Goal: Task Accomplishment & Management: Manage account settings

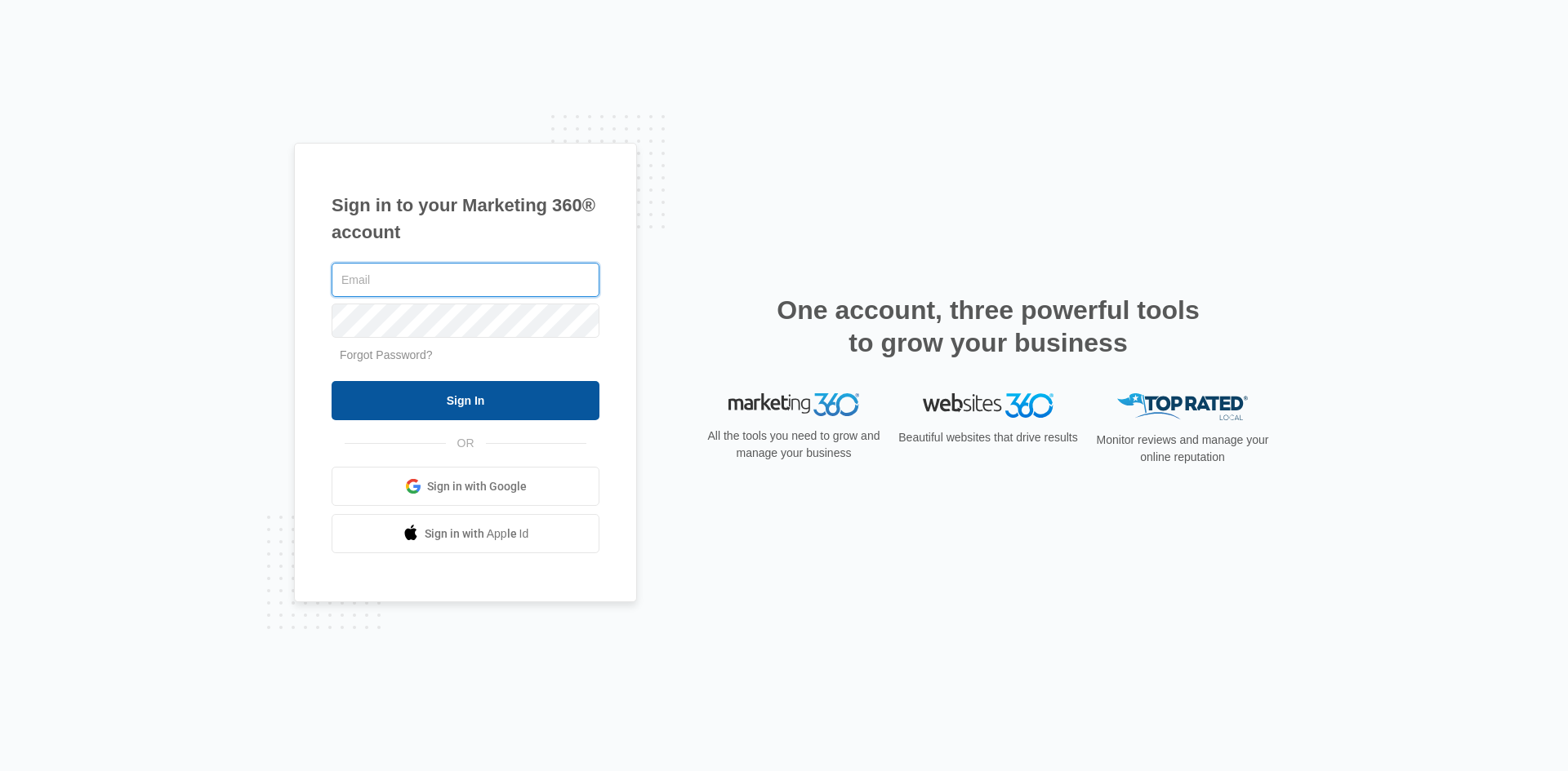
type input "cheyenne.ca@theclothoption.org"
click at [478, 395] on input "Sign In" at bounding box center [465, 400] width 268 height 39
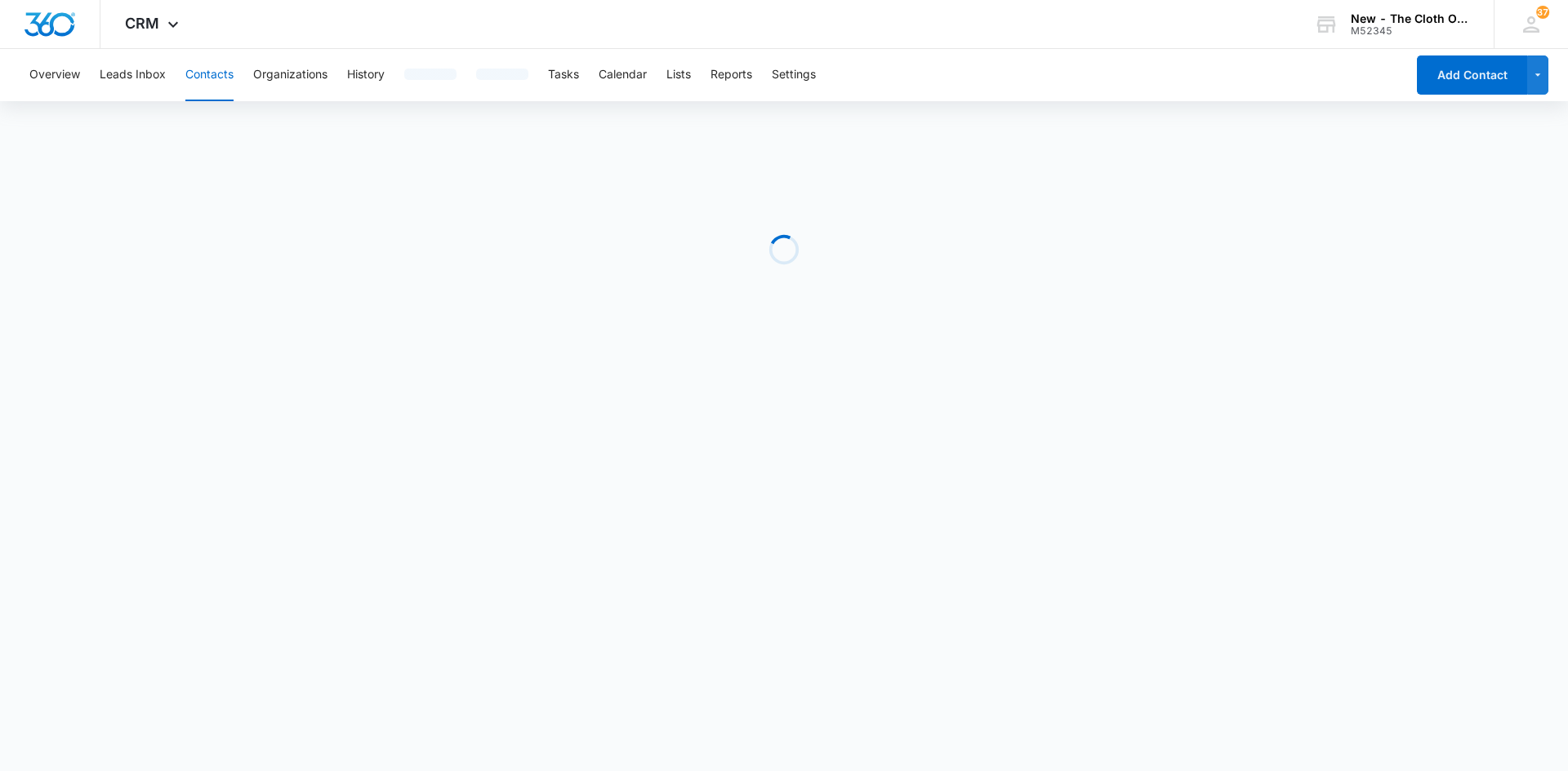
click at [553, 72] on div "Overview Leads Inbox Contacts Organizations History Tasks Calendar Lists Report…" at bounding box center [713, 75] width 1386 height 52
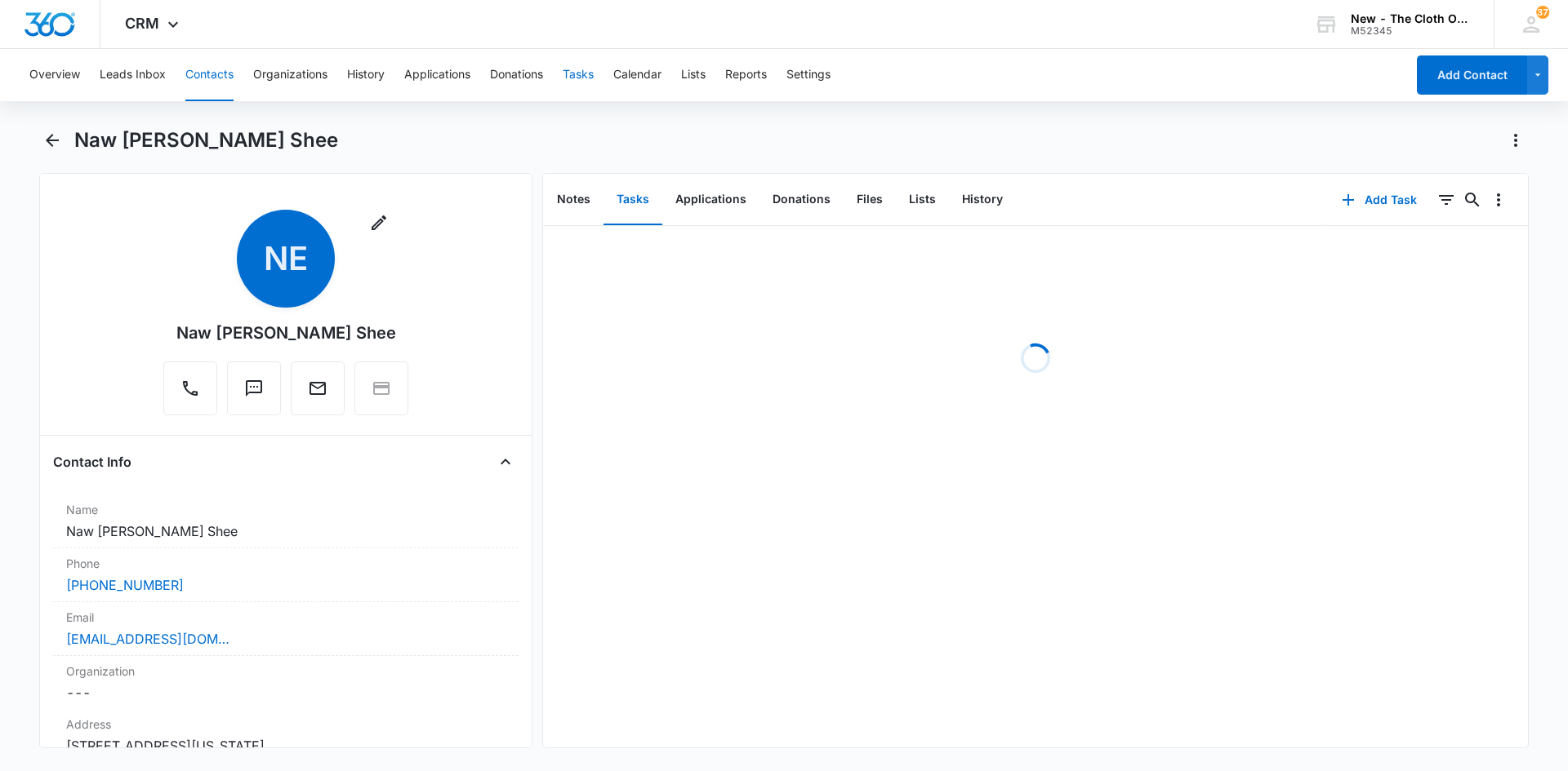
click at [588, 76] on button "Tasks" at bounding box center [578, 75] width 31 height 52
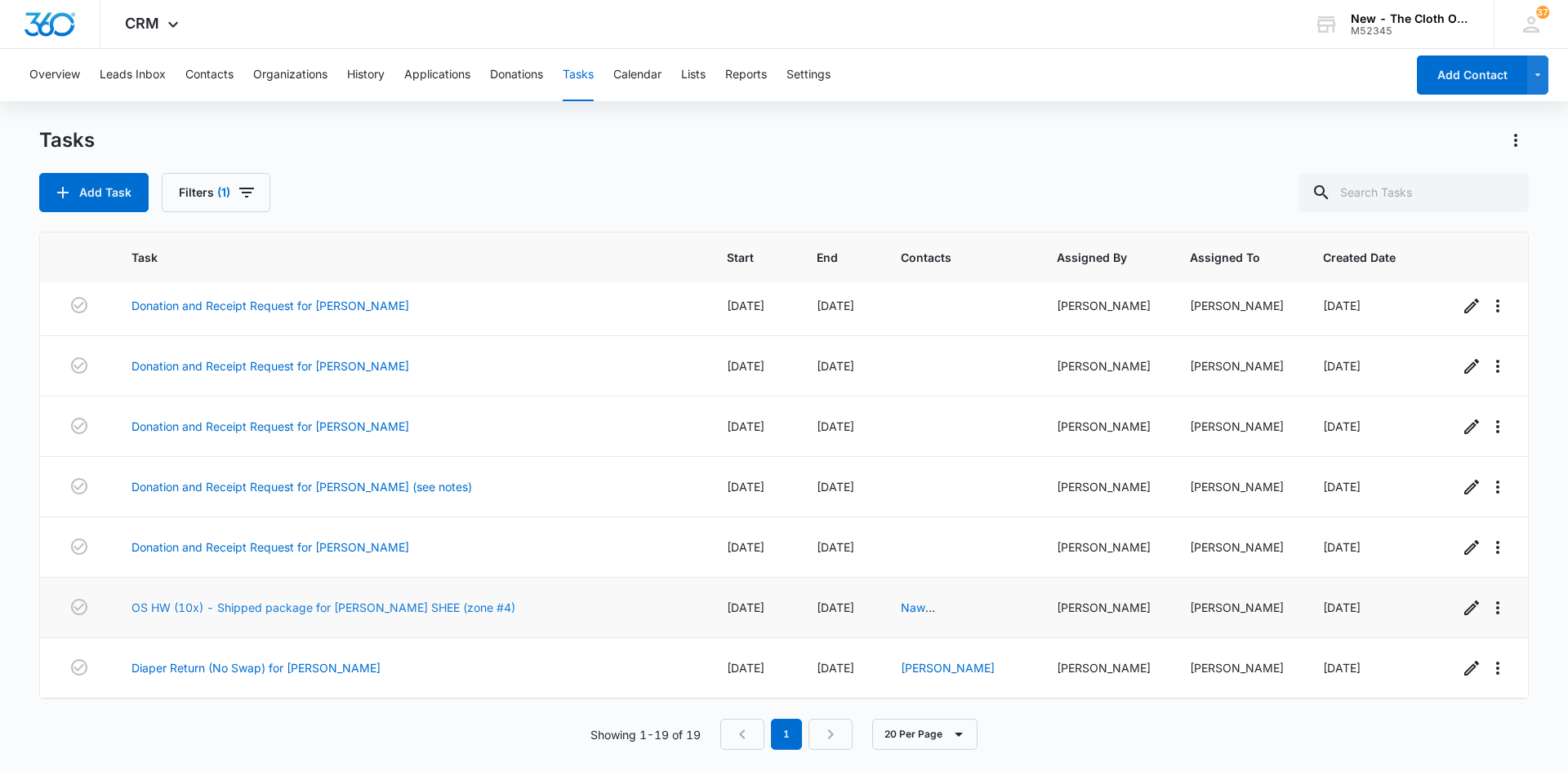
scroll to position [486, 0]
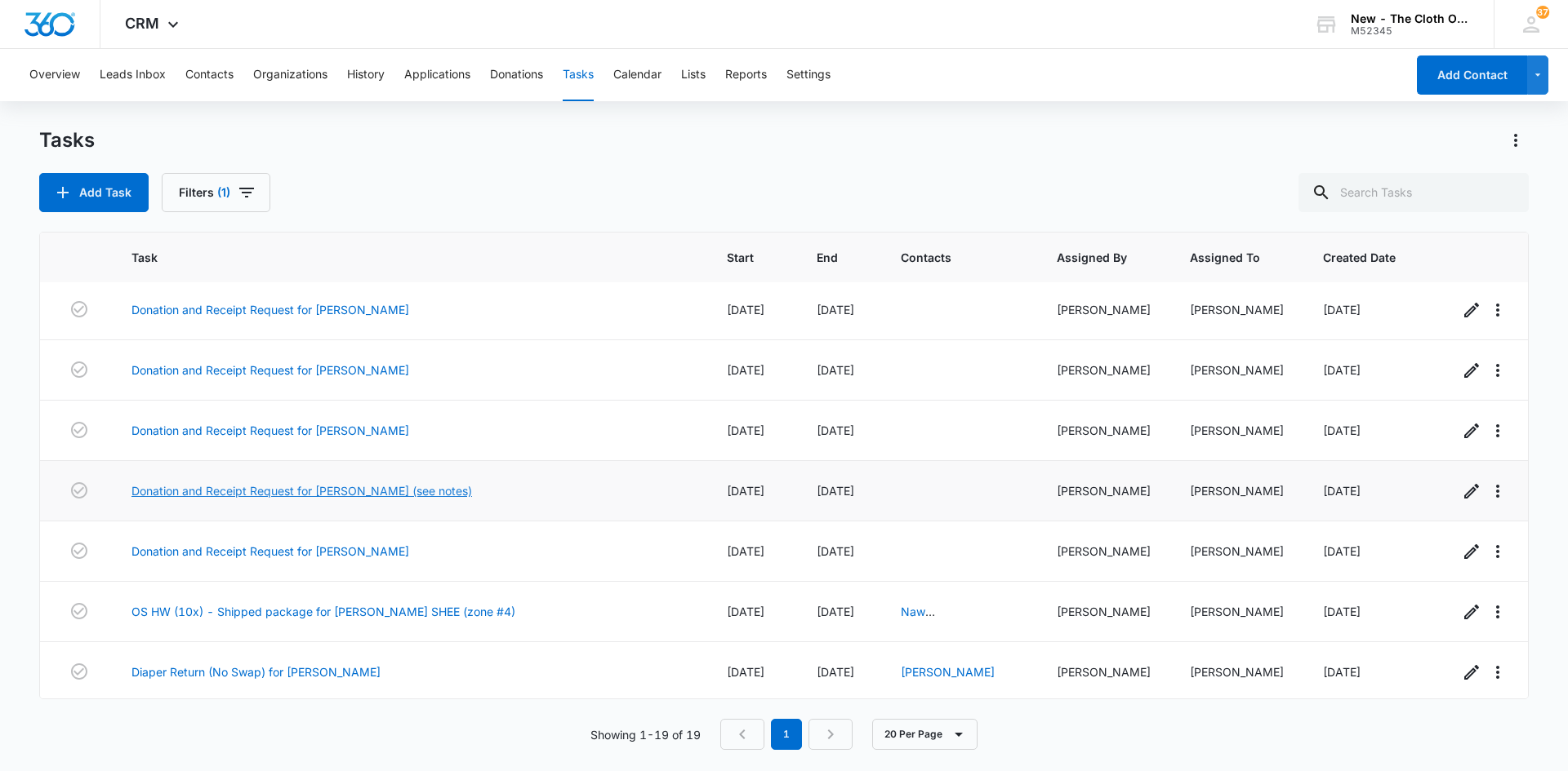
click at [418, 490] on link "Donation and Receipt Request for JENNY OTTAWAY (see notes)" at bounding box center [301, 491] width 340 height 17
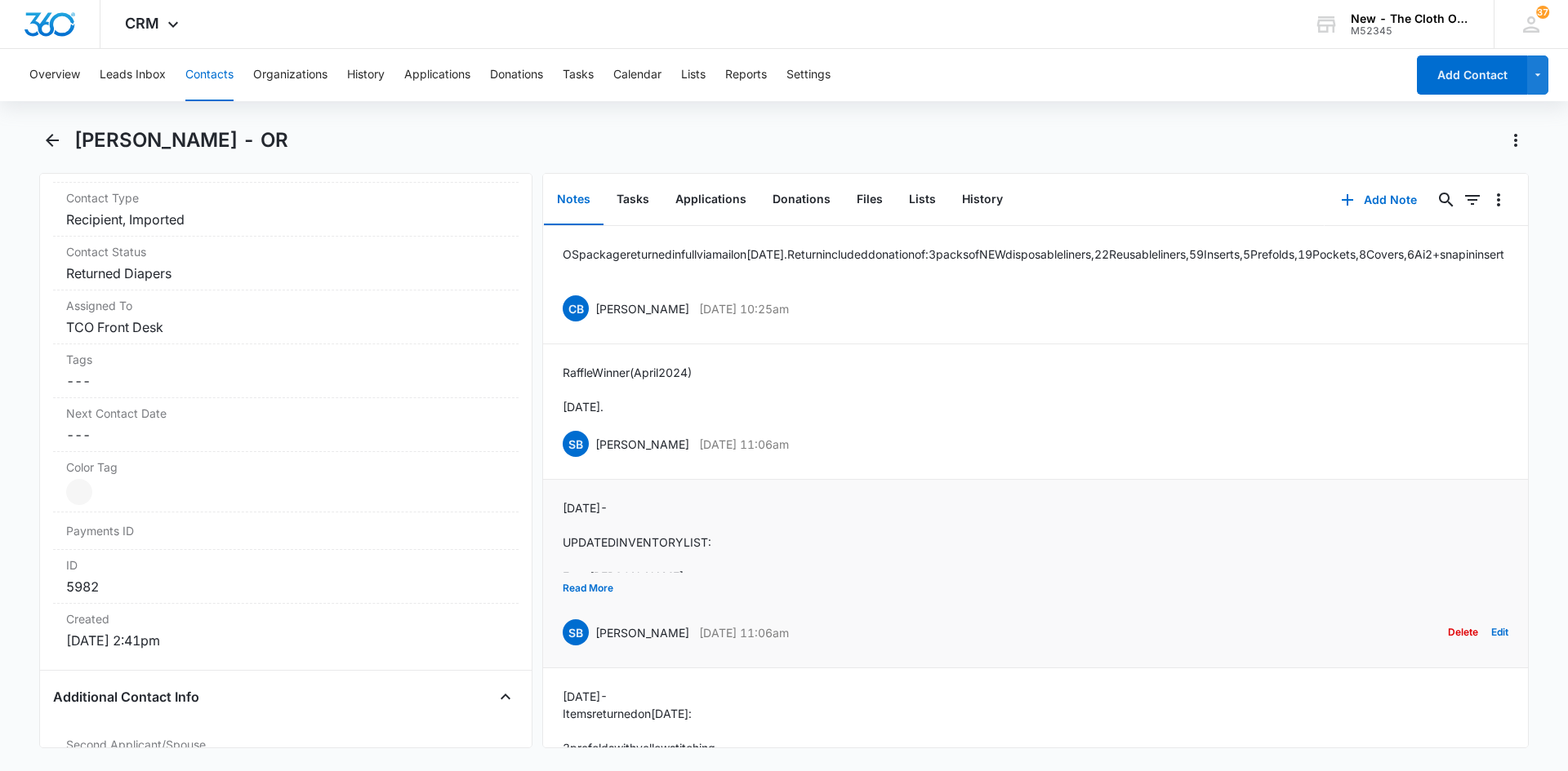
scroll to position [735, 0]
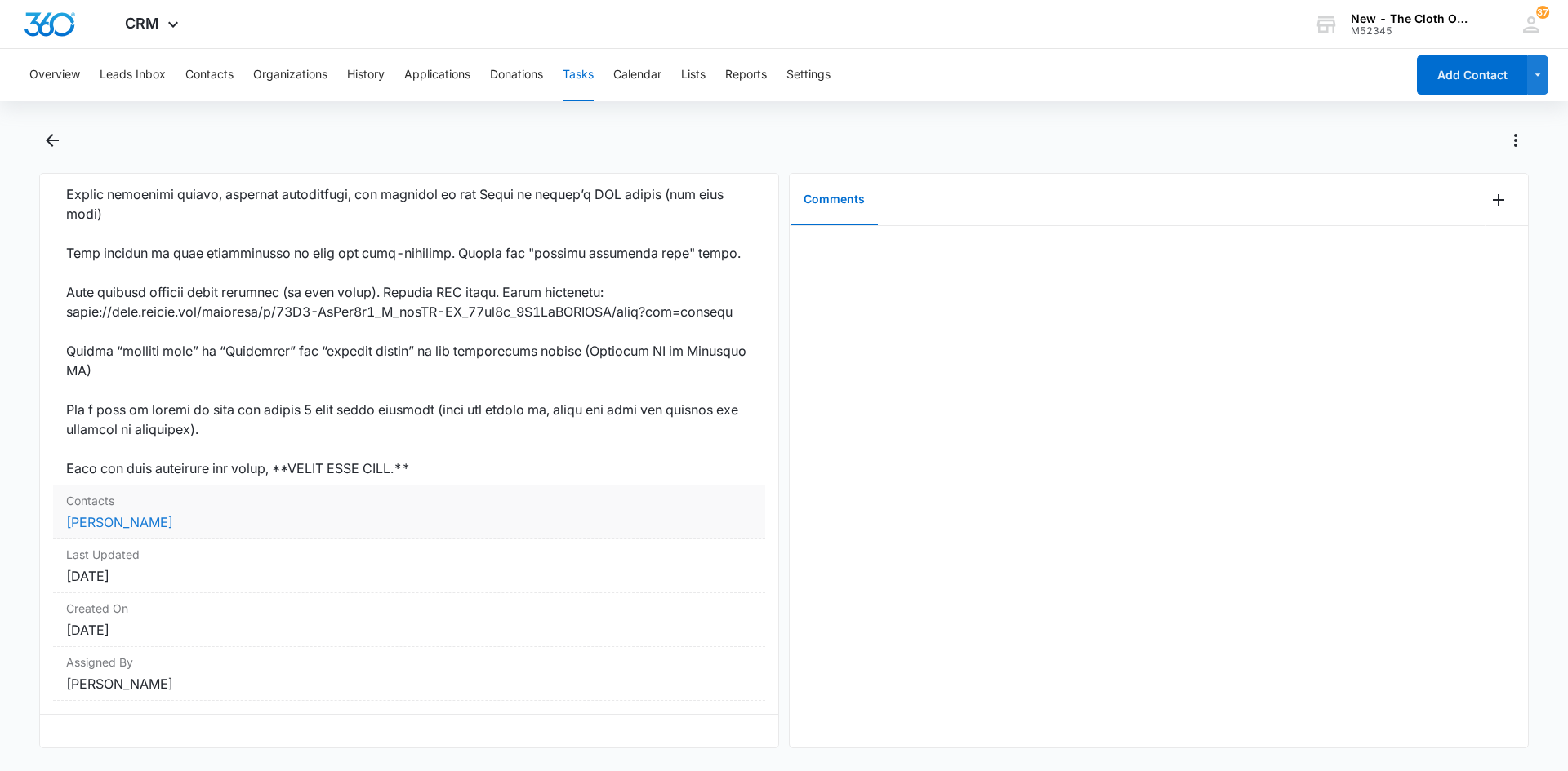
scroll to position [948, 0]
click at [122, 514] on link "Odilia Herrera" at bounding box center [119, 522] width 107 height 16
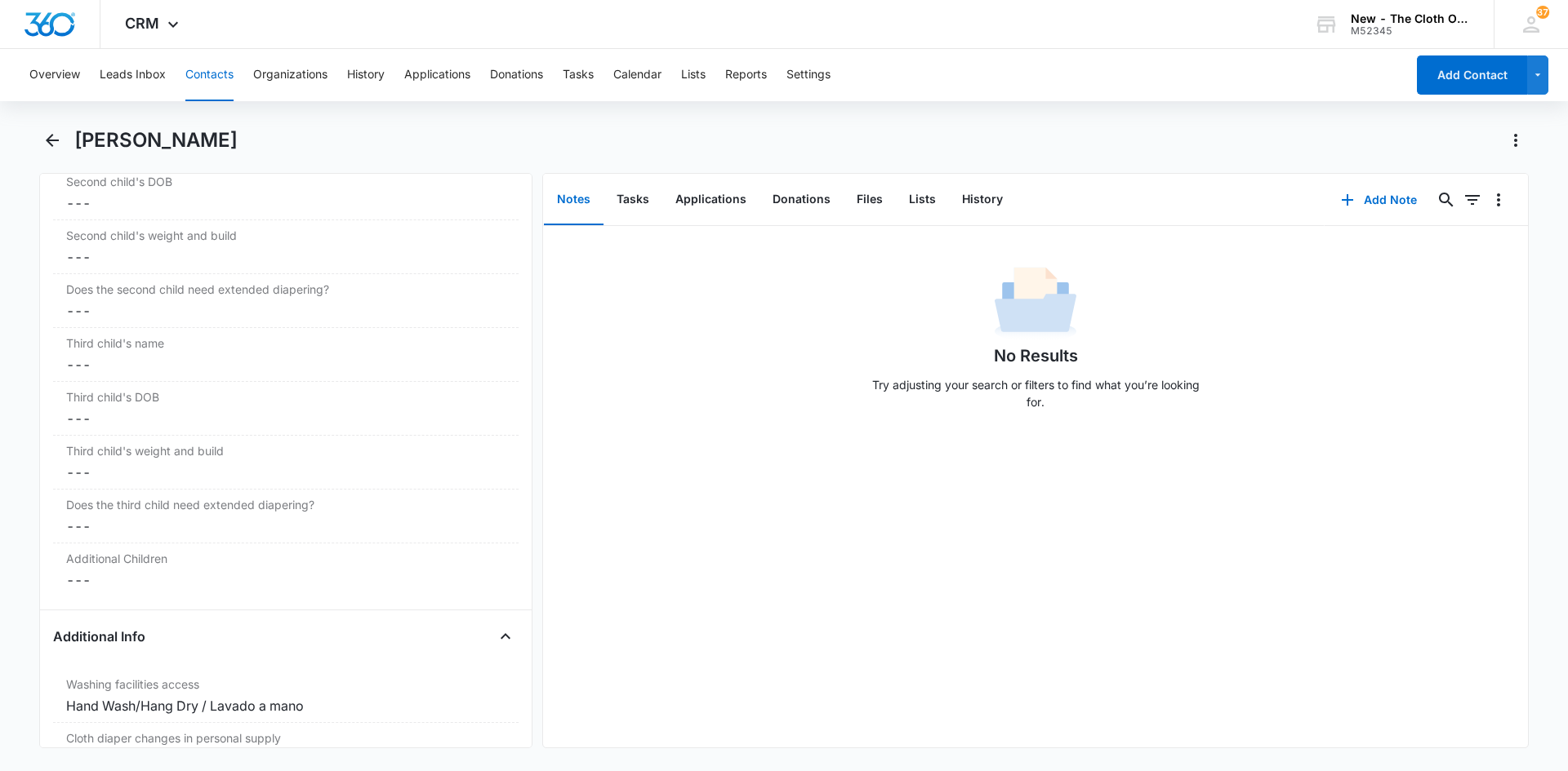
scroll to position [2285, 0]
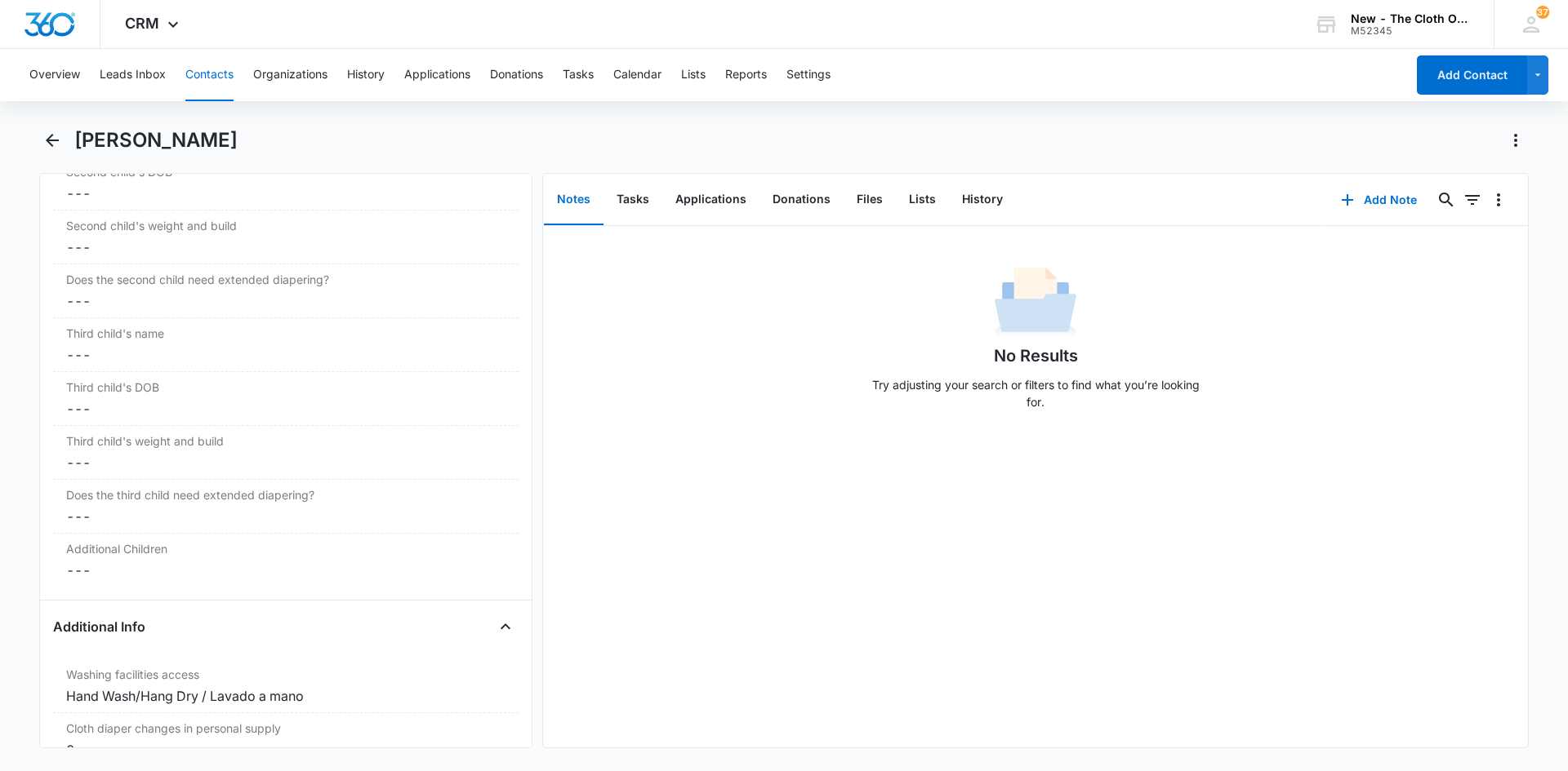
drag, startPoint x: 279, startPoint y: 454, endPoint x: 0, endPoint y: 534, distance: 290.2
click at [0, 534] on main "Odilia Herrera Remove OH Odilia Herrera Contact Info Name Cancel Save Changes O…" at bounding box center [784, 447] width 1568 height 640
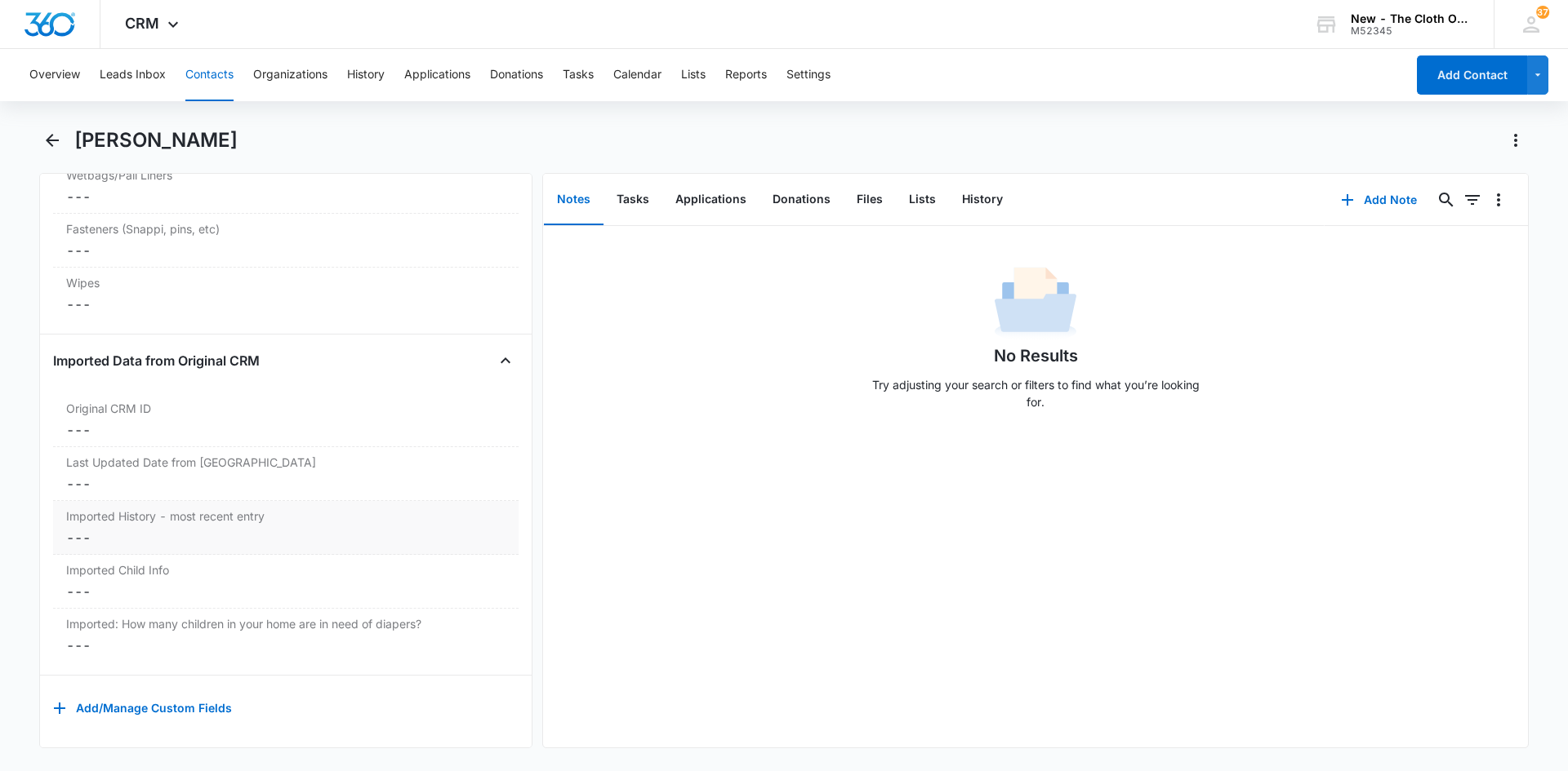
scroll to position [4450, 0]
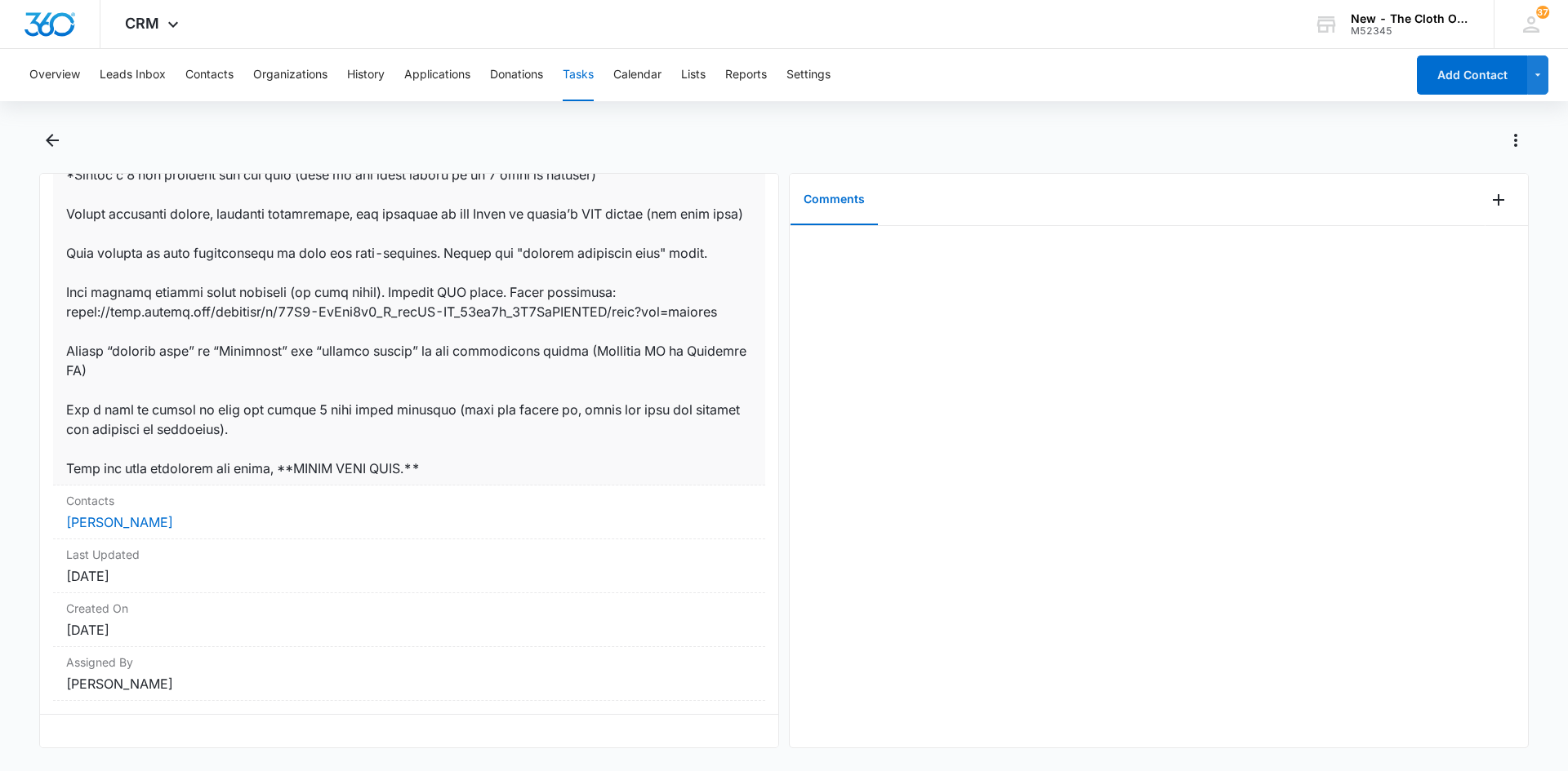
scroll to position [948, 0]
click at [154, 514] on link "Arianna Bearden" at bounding box center [119, 522] width 107 height 16
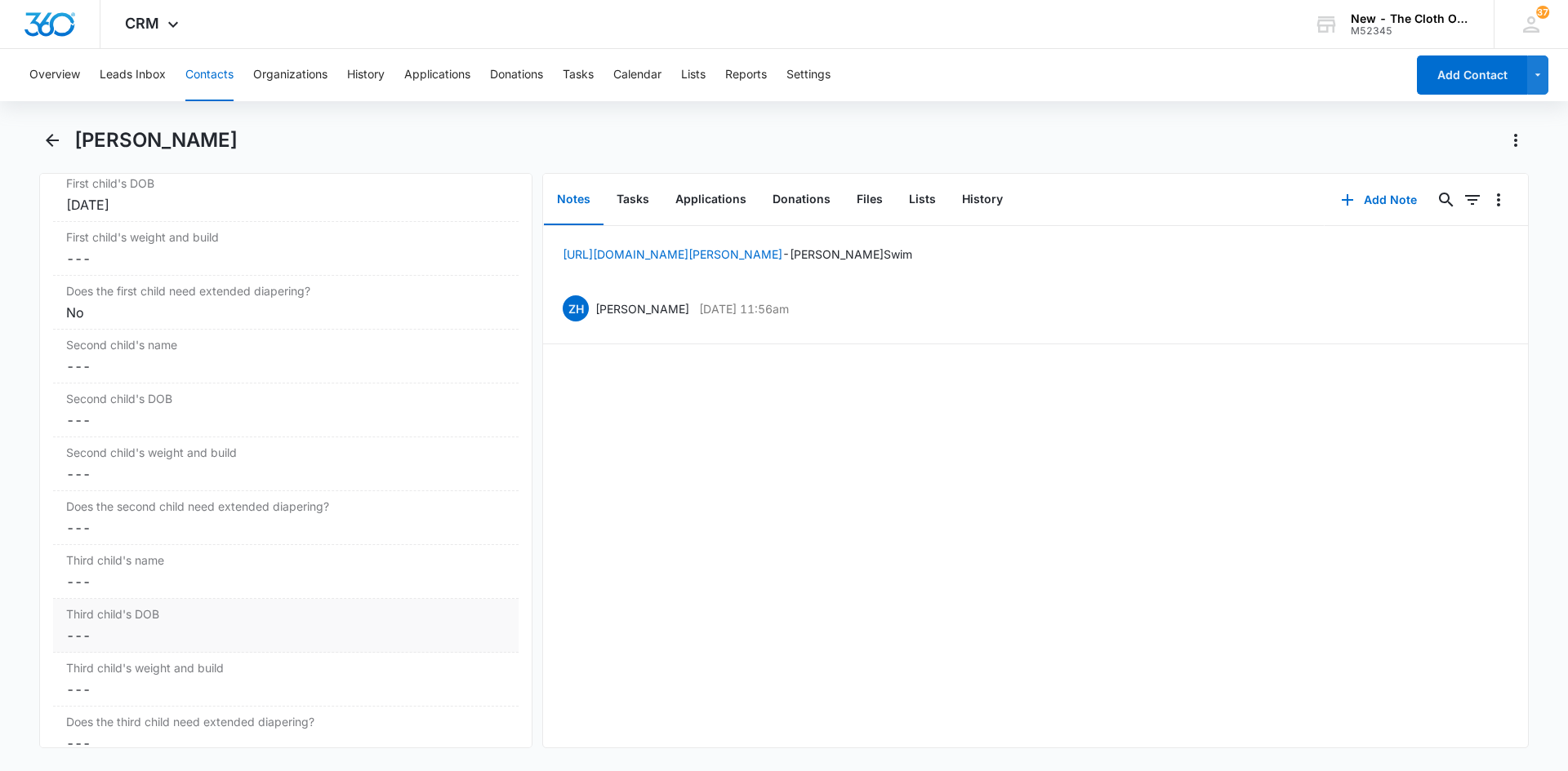
scroll to position [1796, 0]
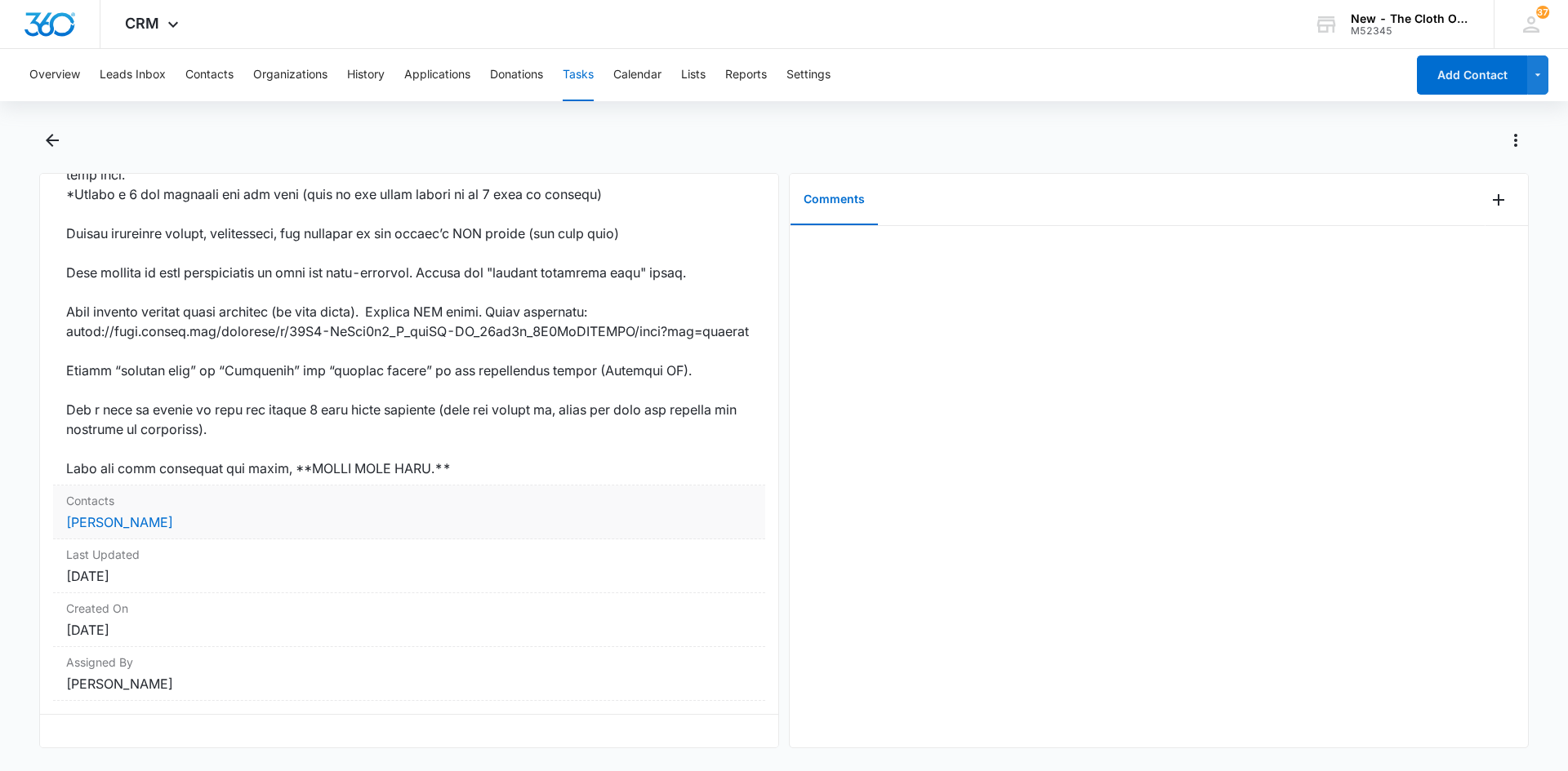
scroll to position [948, 0]
click at [119, 514] on link "[PERSON_NAME]" at bounding box center [119, 522] width 107 height 16
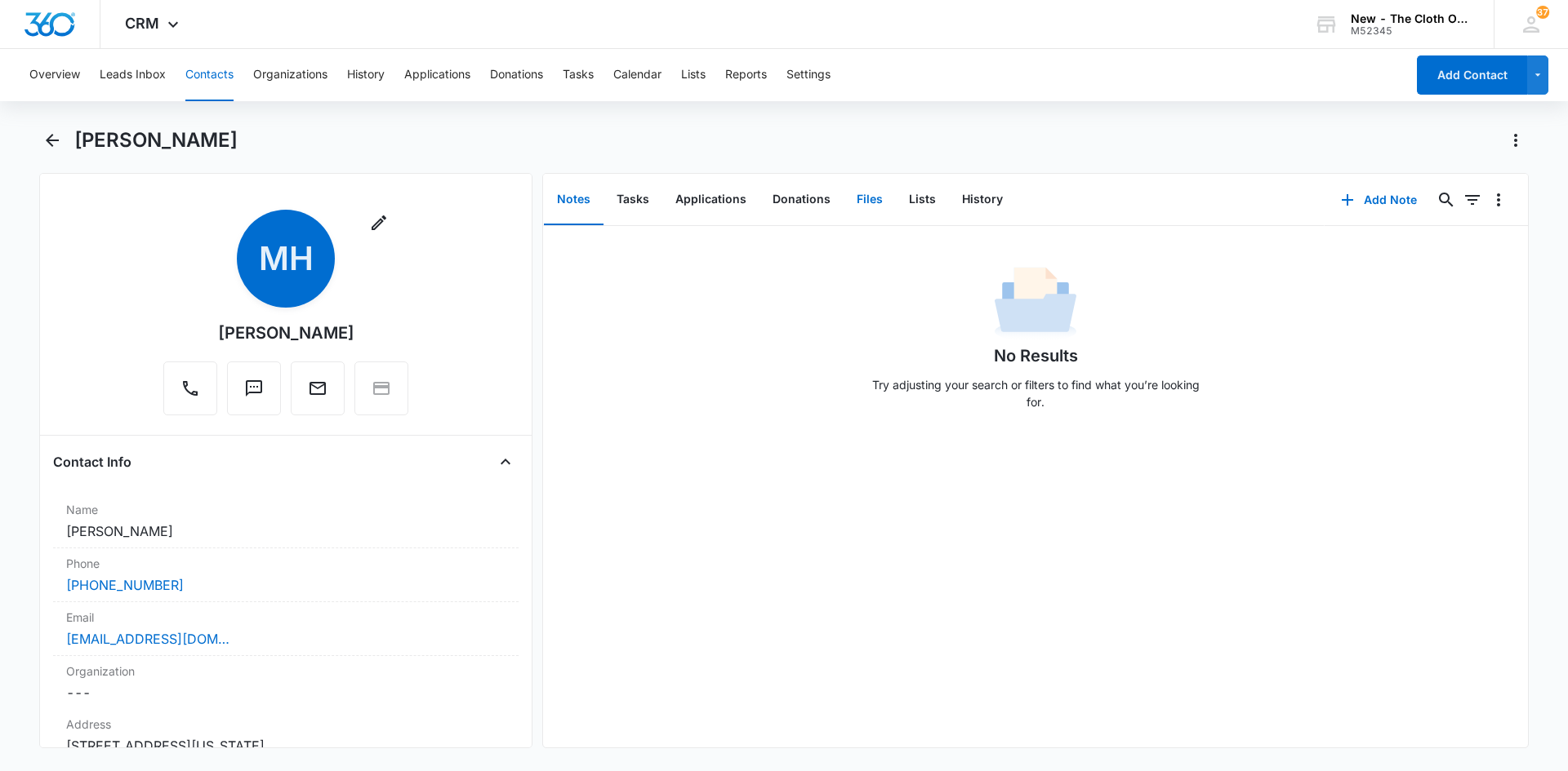
click at [879, 204] on button "Files" at bounding box center [869, 200] width 52 height 50
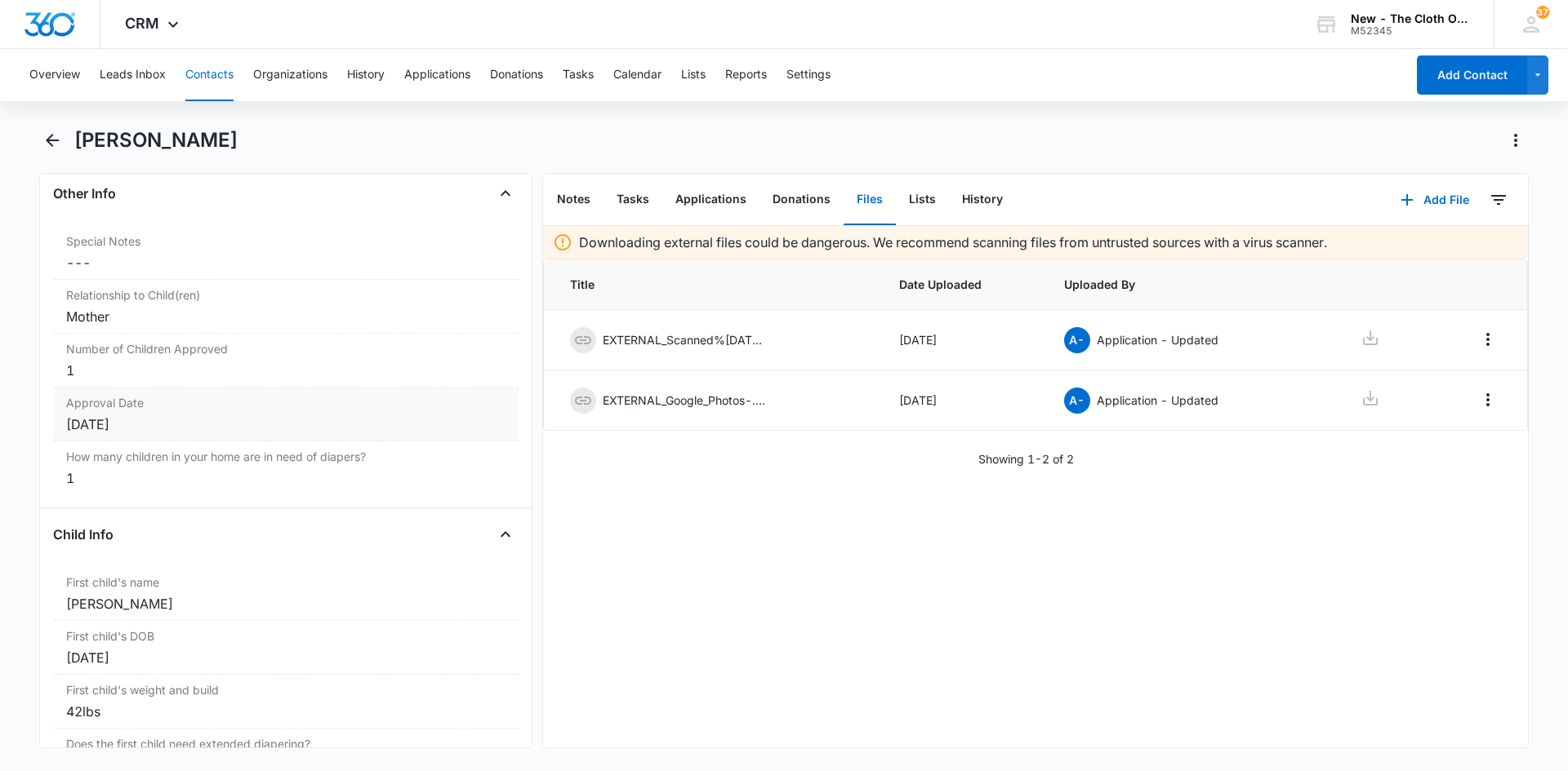
scroll to position [1632, 0]
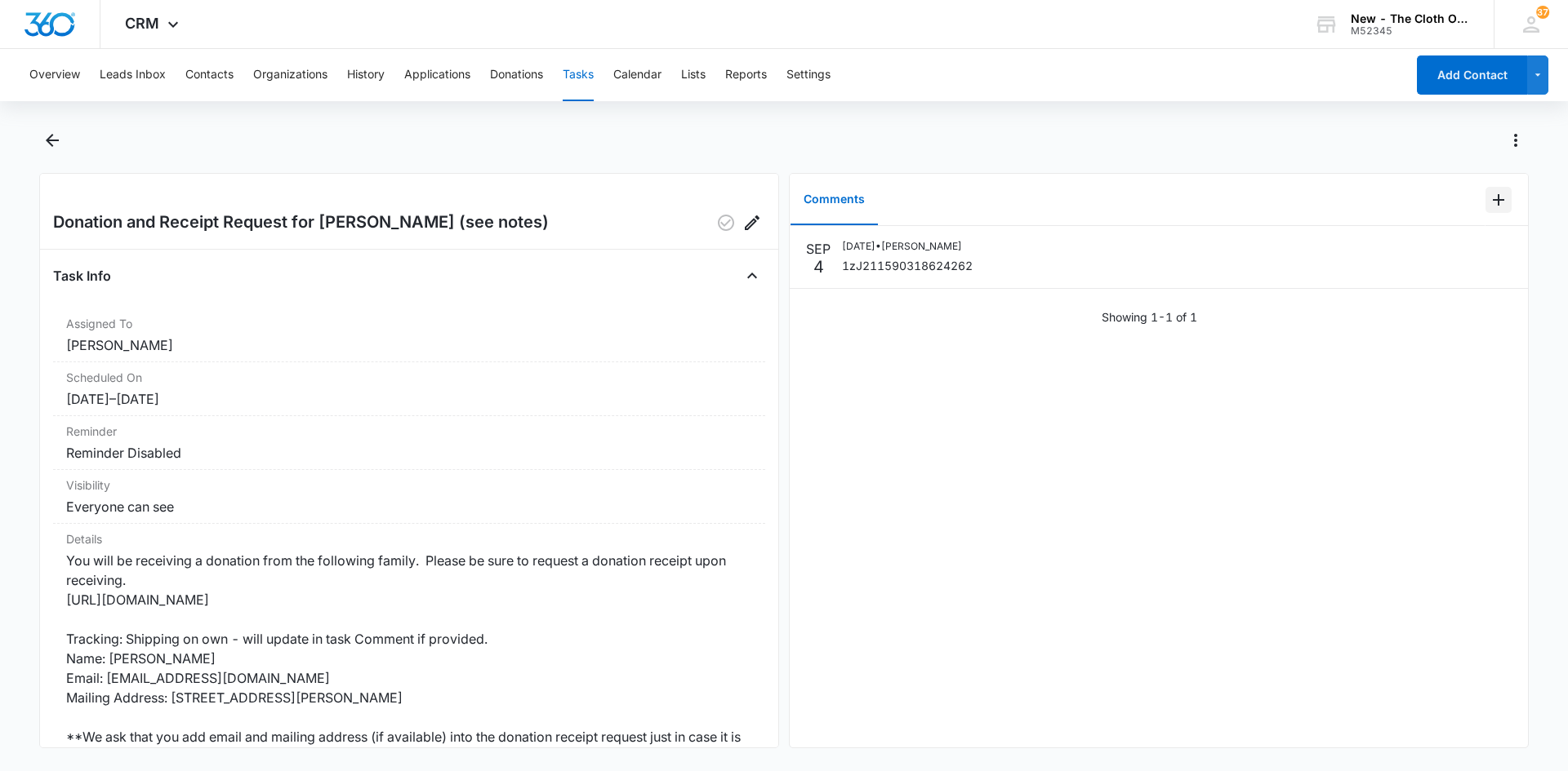
click at [1488, 201] on icon "Add Comment" at bounding box center [1498, 200] width 20 height 20
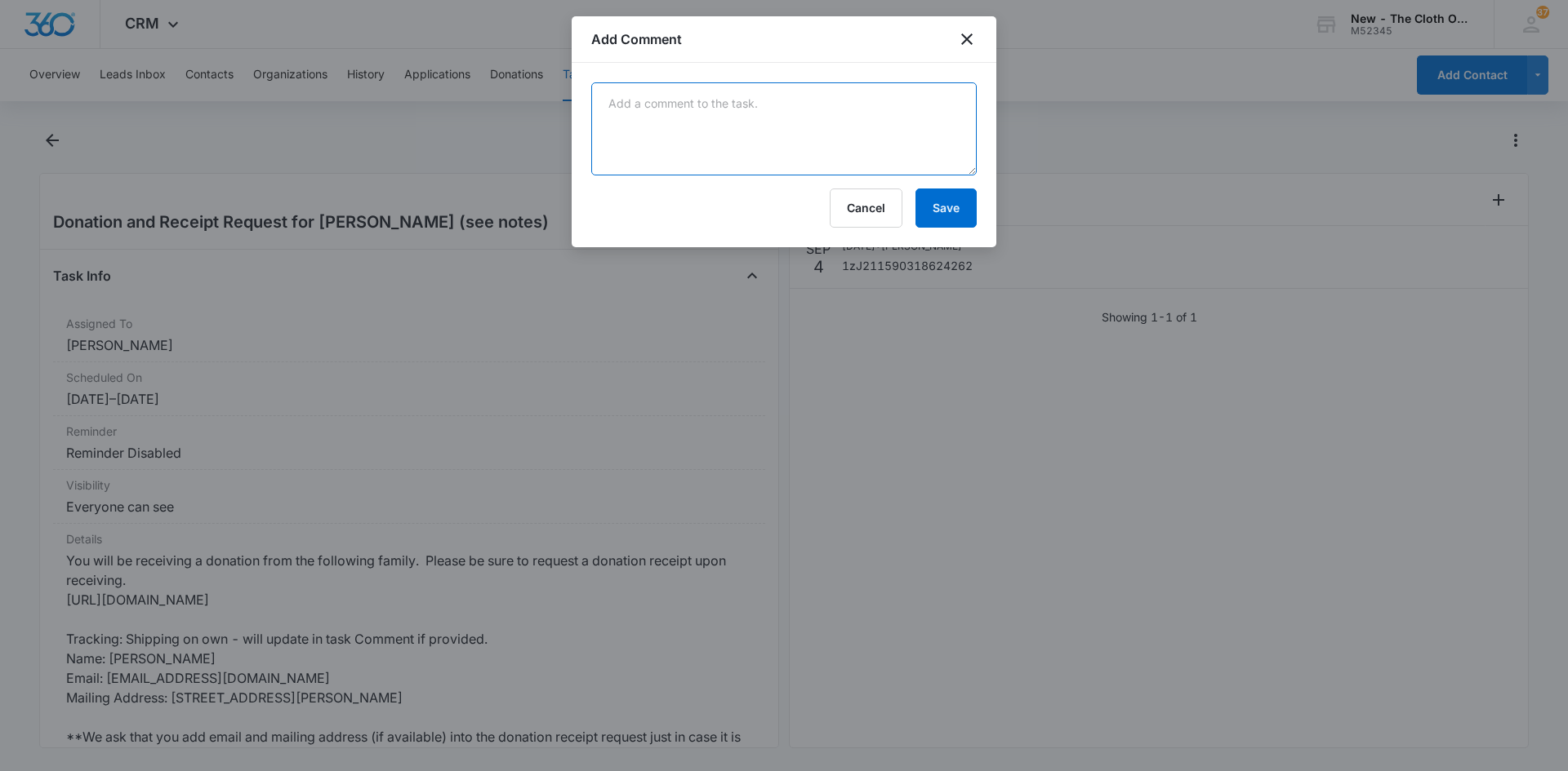
click at [687, 143] on textarea at bounding box center [784, 129] width 385 height 93
type textarea "received [DATE]"
click at [953, 215] on button "Save" at bounding box center [945, 208] width 61 height 39
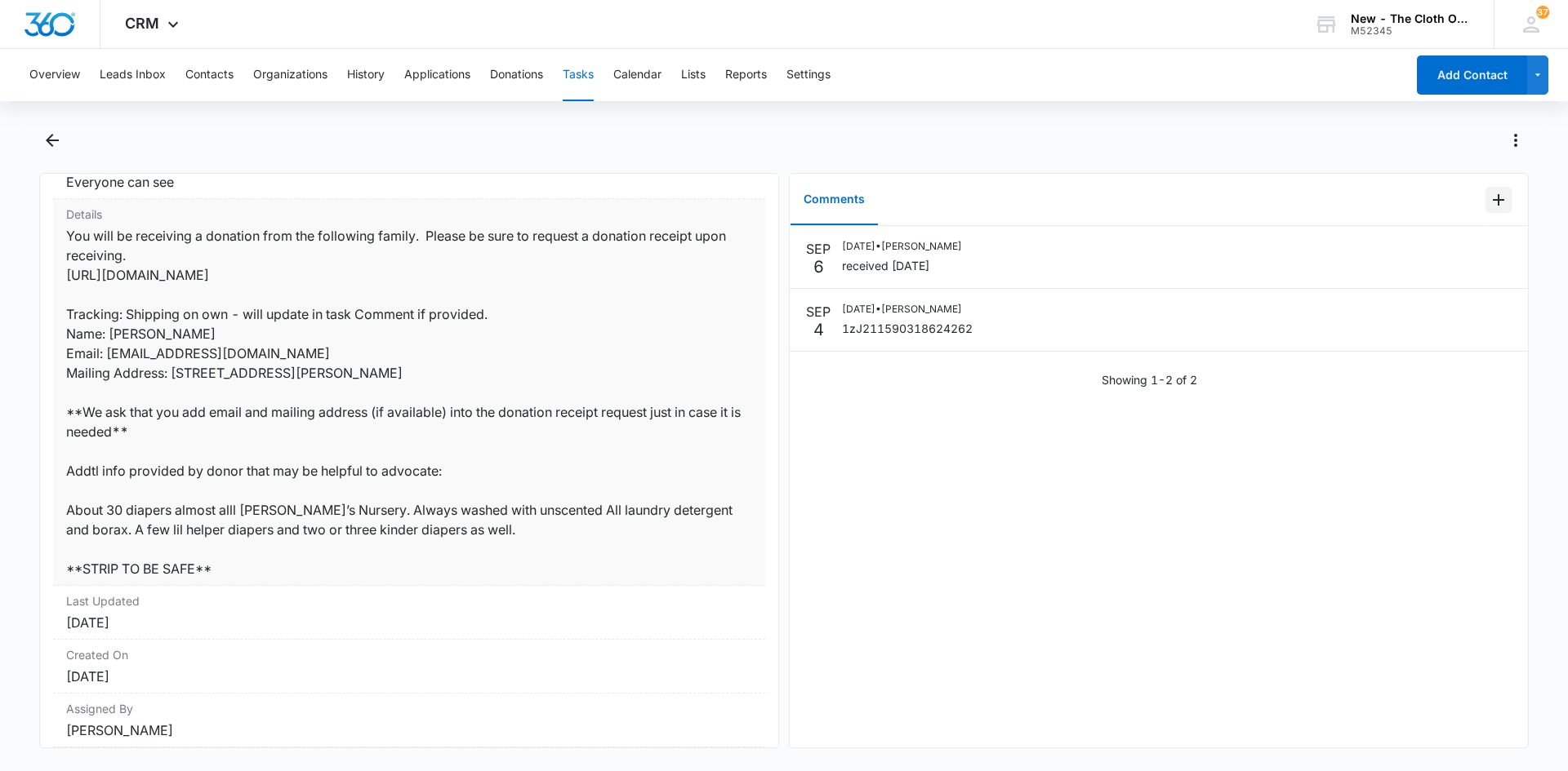
scroll to position [326, 0]
click at [597, 71] on div "Overview Leads Inbox Contacts Organizations History Applications Donations Task…" at bounding box center [713, 75] width 1386 height 52
click at [584, 79] on button "Tasks" at bounding box center [578, 75] width 31 height 52
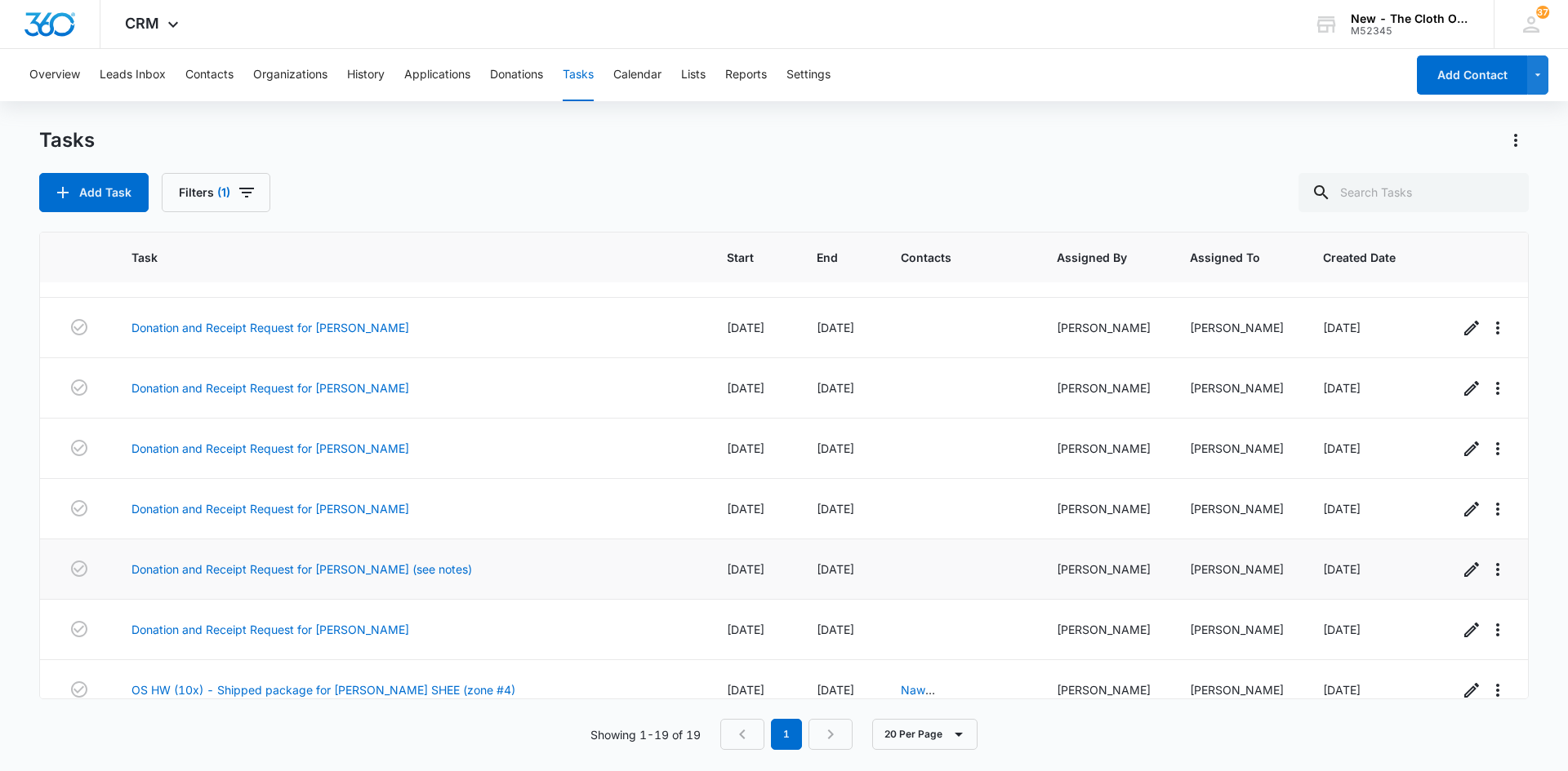
scroll to position [731, 0]
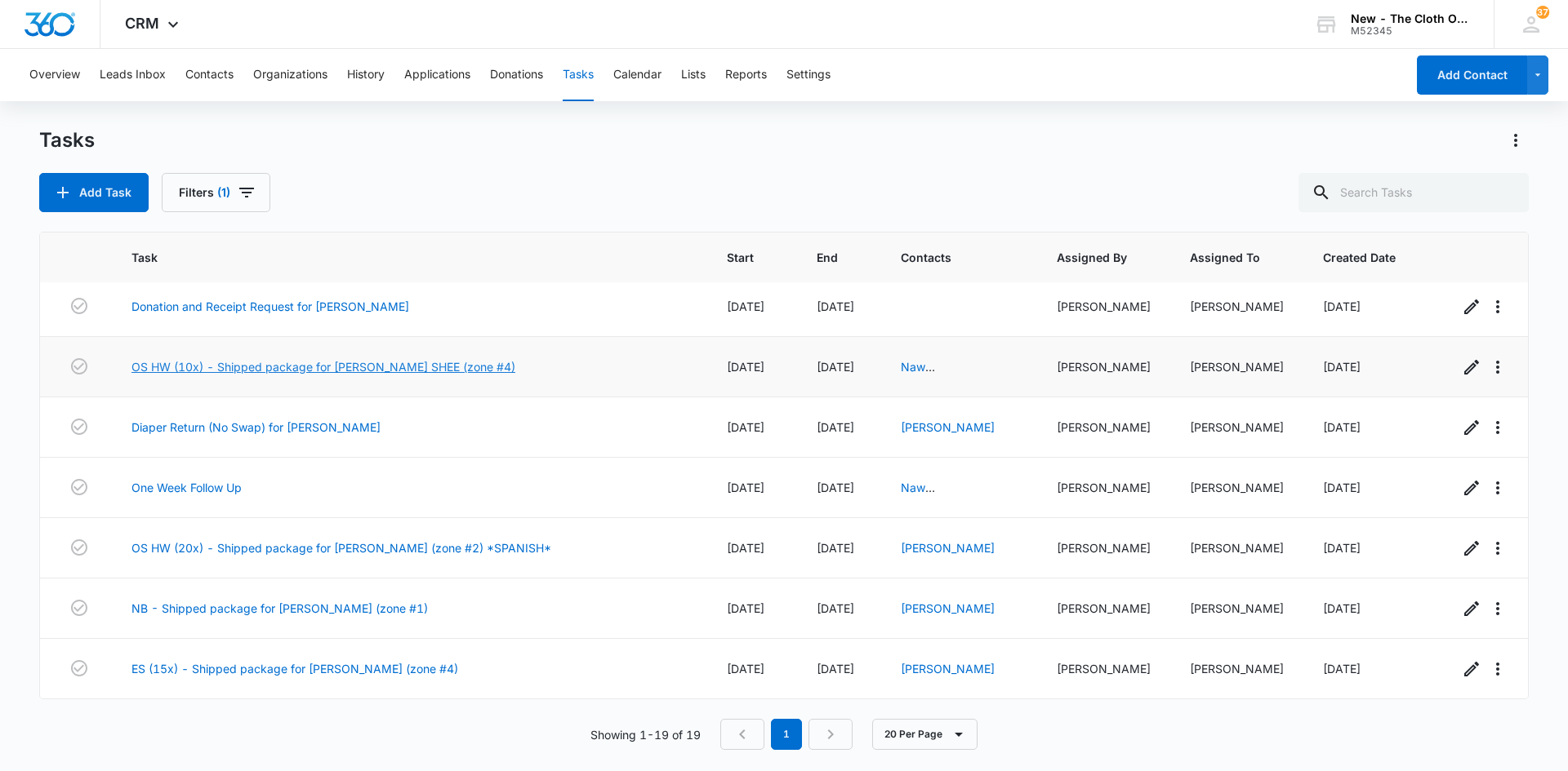
click at [318, 370] on link "OS HW (10x) - Shipped package for [PERSON_NAME] SHEE (zone #4)" at bounding box center [323, 367] width 384 height 17
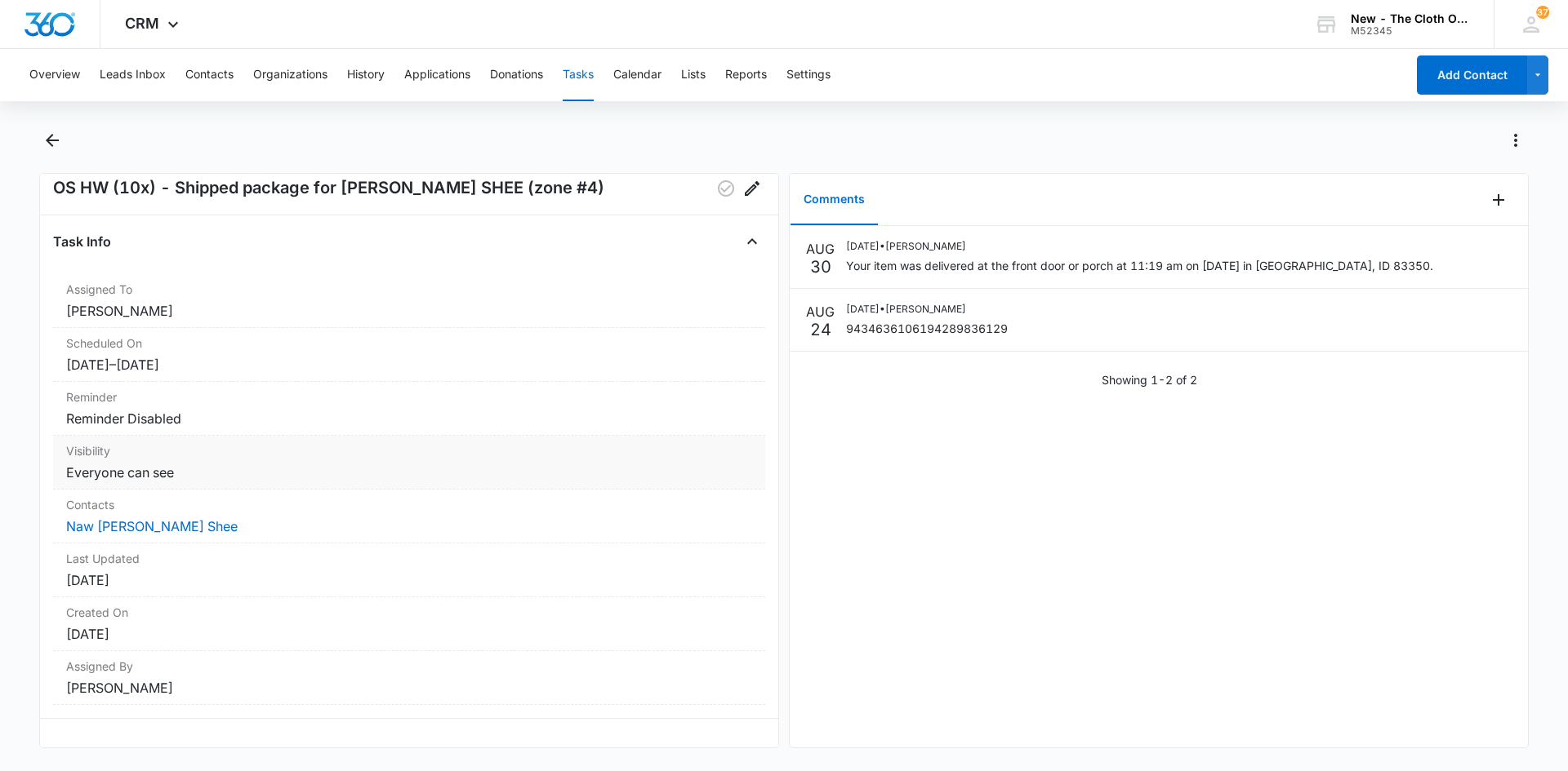
scroll to position [52, 0]
click at [142, 514] on link "Naw [PERSON_NAME] Shee" at bounding box center [152, 522] width 171 height 16
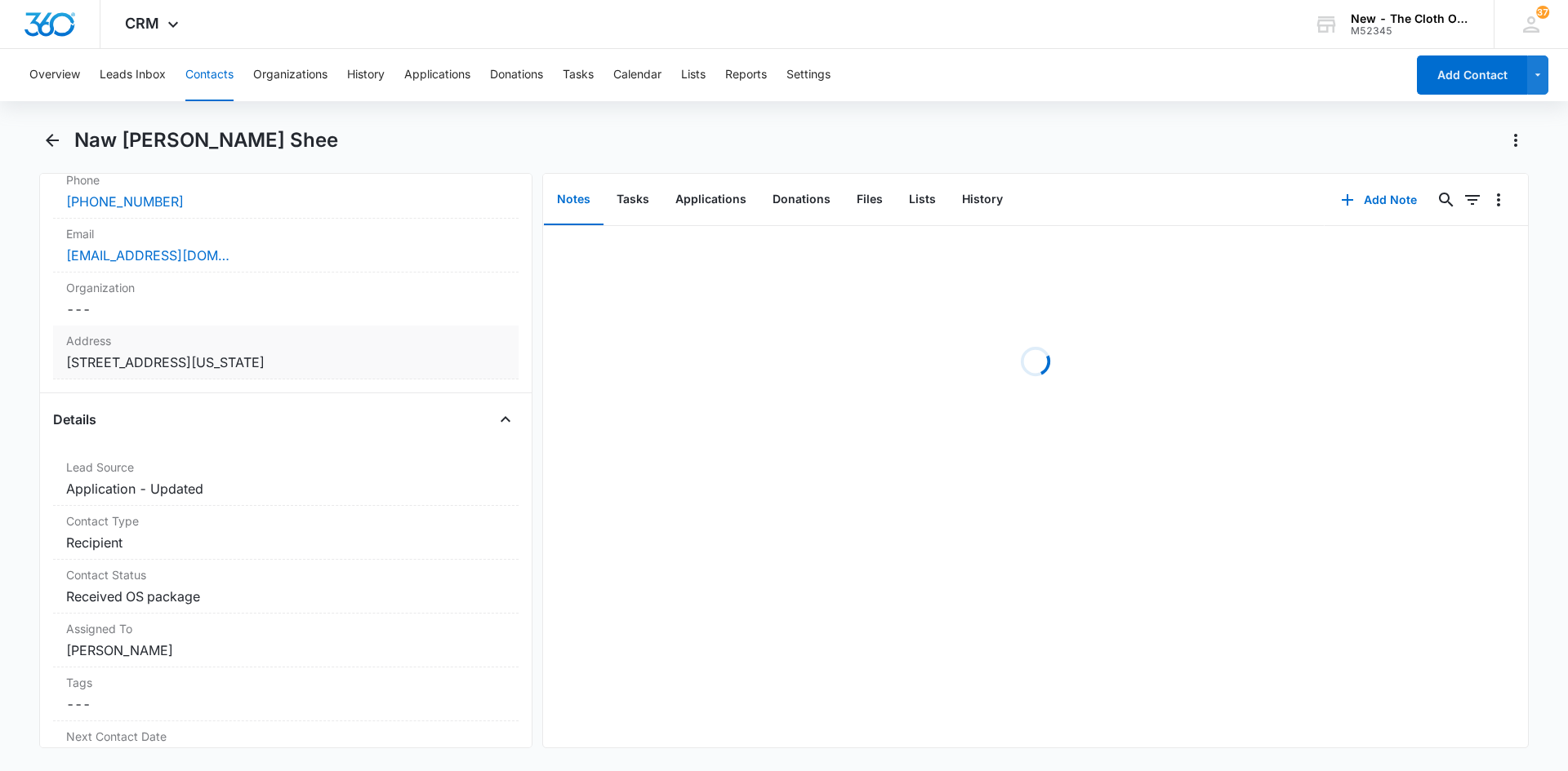
scroll to position [408, 0]
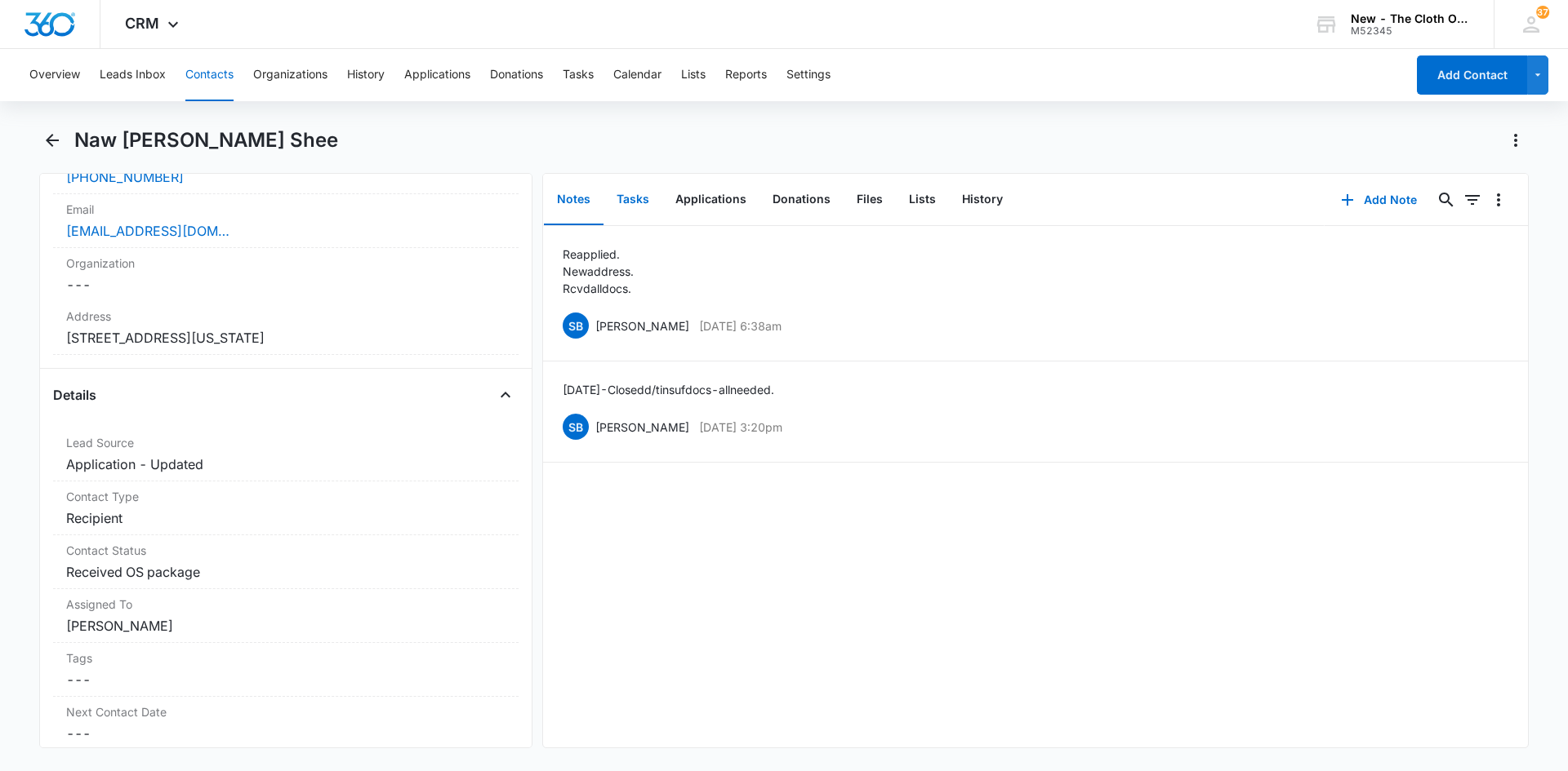
click at [634, 200] on button "Tasks" at bounding box center [633, 200] width 59 height 50
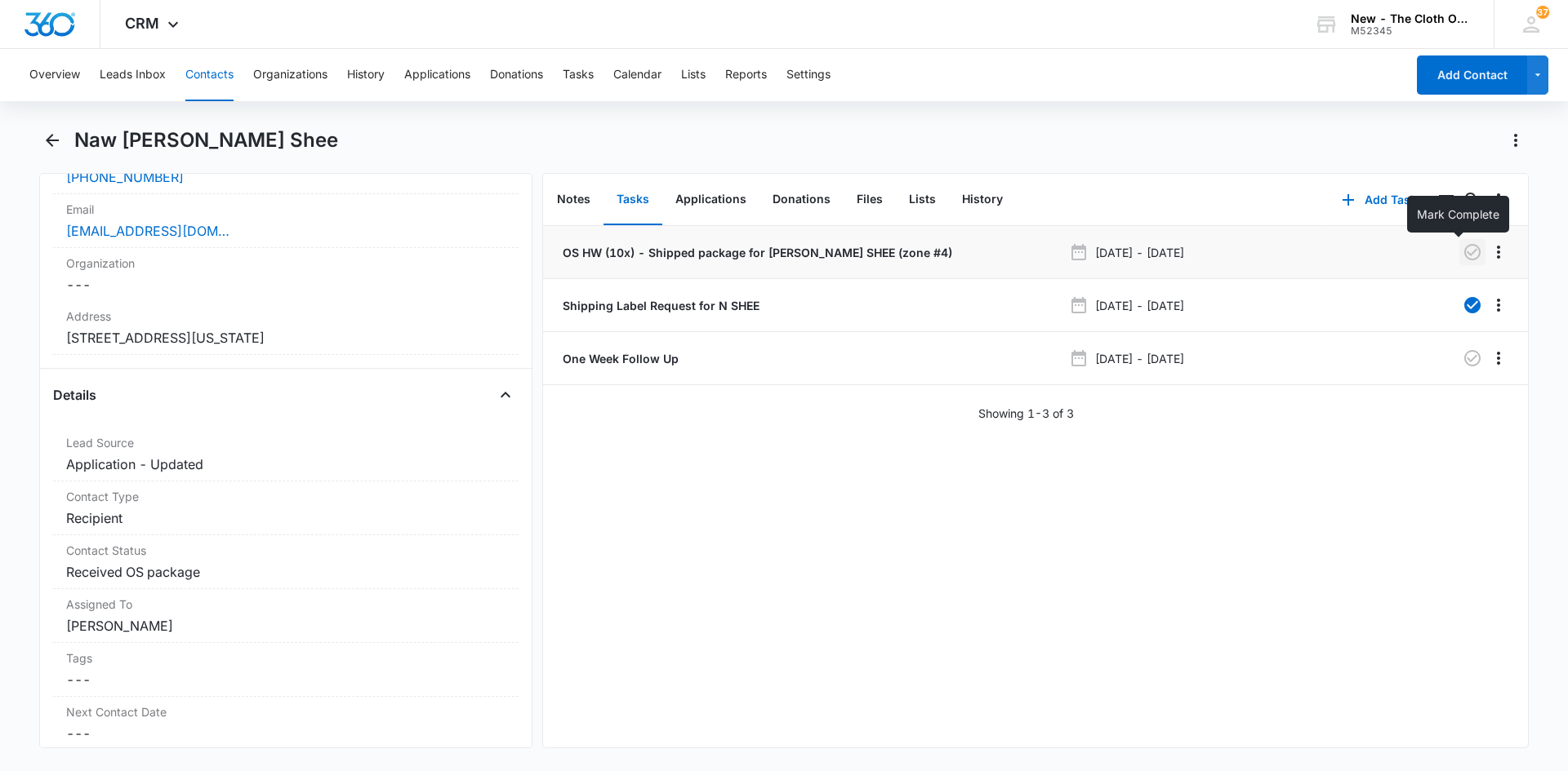
click at [1462, 253] on icon "button" at bounding box center [1472, 252] width 20 height 20
click at [1462, 362] on icon "button" at bounding box center [1472, 358] width 20 height 20
click at [575, 79] on button "Tasks" at bounding box center [578, 75] width 31 height 52
